Goal: Information Seeking & Learning: Understand process/instructions

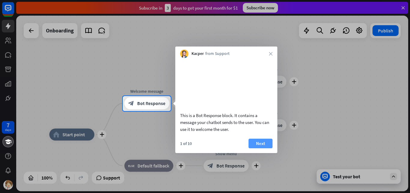
click at [260, 148] on button "Next" at bounding box center [261, 144] width 24 height 10
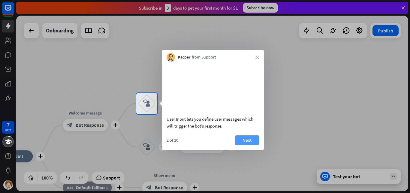
click at [251, 145] on button "Next" at bounding box center [247, 140] width 24 height 10
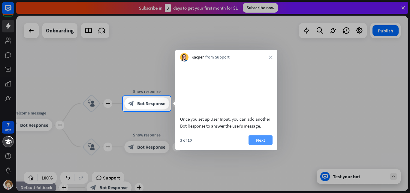
click at [255, 145] on button "Next" at bounding box center [261, 140] width 24 height 10
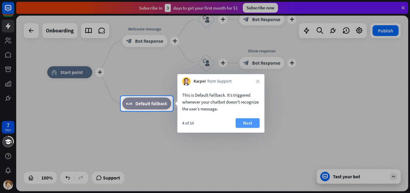
click at [244, 125] on button "Next" at bounding box center [248, 123] width 24 height 10
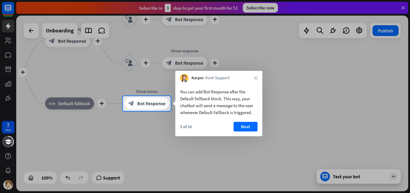
click at [244, 125] on button "Next" at bounding box center [245, 127] width 24 height 10
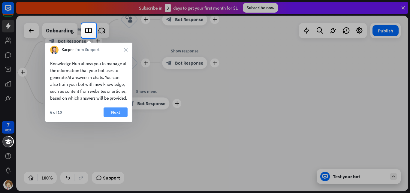
click at [117, 117] on button "Next" at bounding box center [116, 112] width 24 height 10
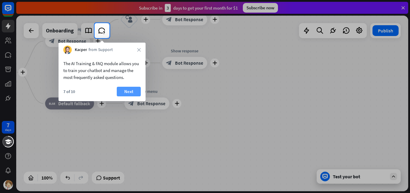
click at [129, 93] on button "Next" at bounding box center [129, 92] width 24 height 10
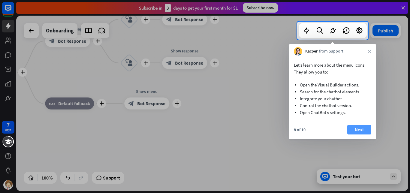
click at [356, 128] on button "Next" at bounding box center [359, 130] width 24 height 10
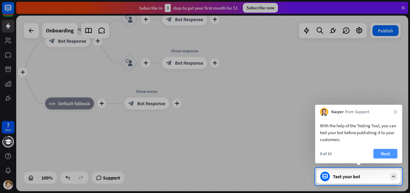
click at [384, 151] on button "Next" at bounding box center [385, 154] width 24 height 10
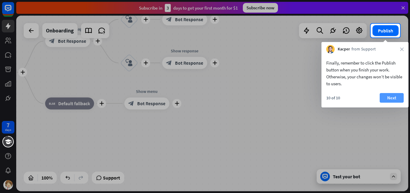
click at [389, 97] on button "Next" at bounding box center [392, 98] width 24 height 10
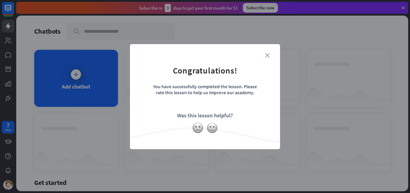
click at [265, 55] on icon "close" at bounding box center [267, 55] width 5 height 5
